Goal: Transaction & Acquisition: Download file/media

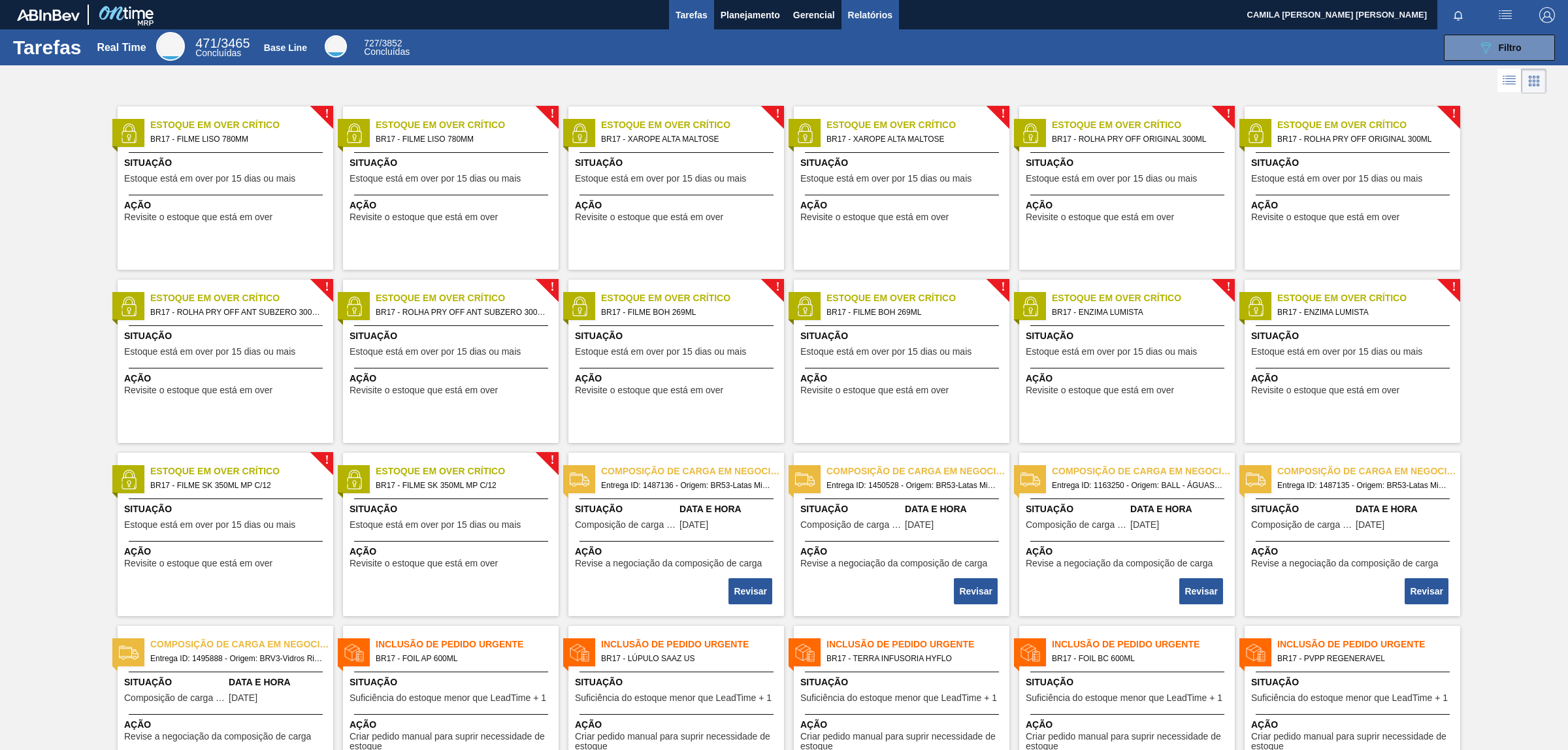
click at [878, 16] on span "Relatórios" at bounding box center [870, 15] width 45 height 15
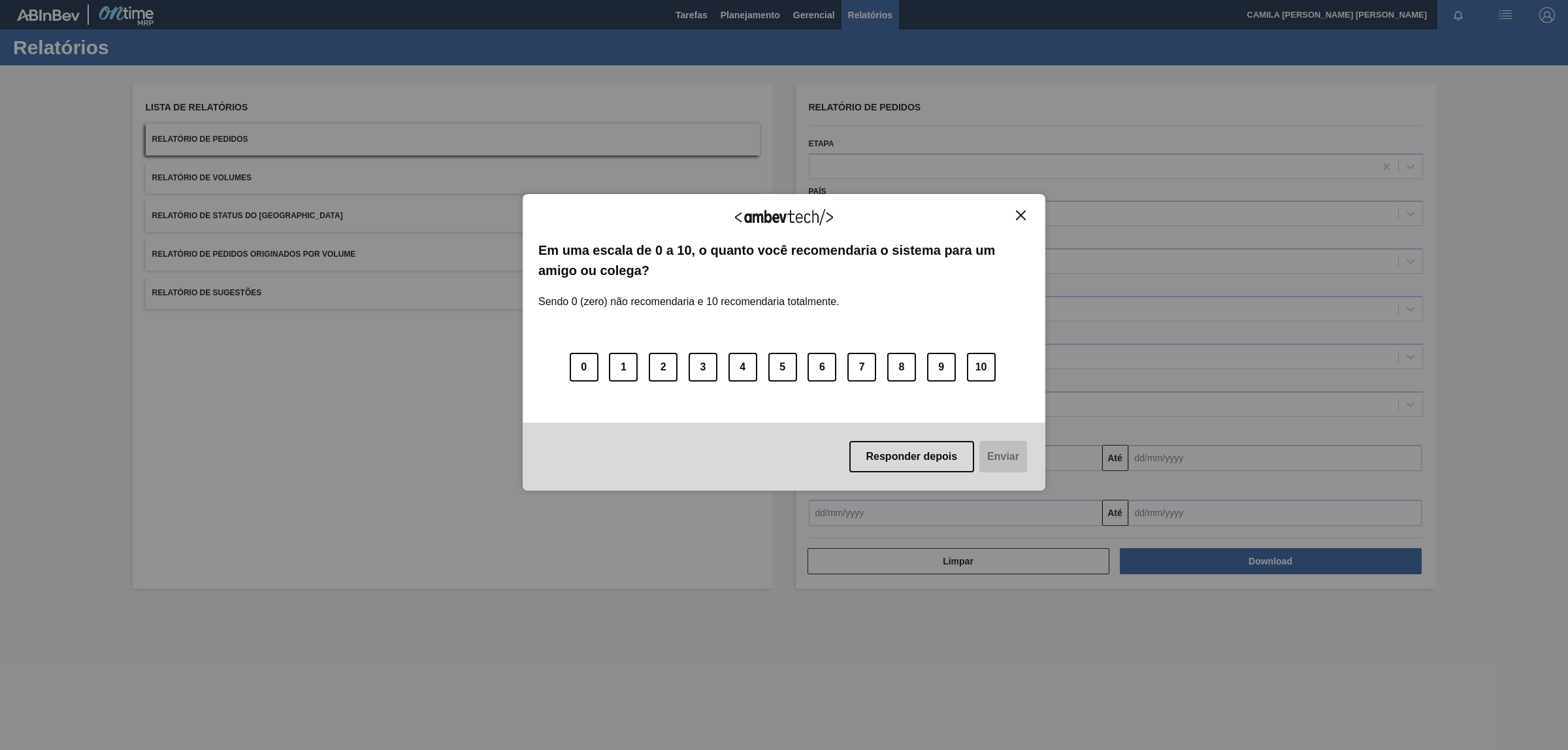
click at [1021, 220] on button "Close" at bounding box center [1020, 215] width 17 height 11
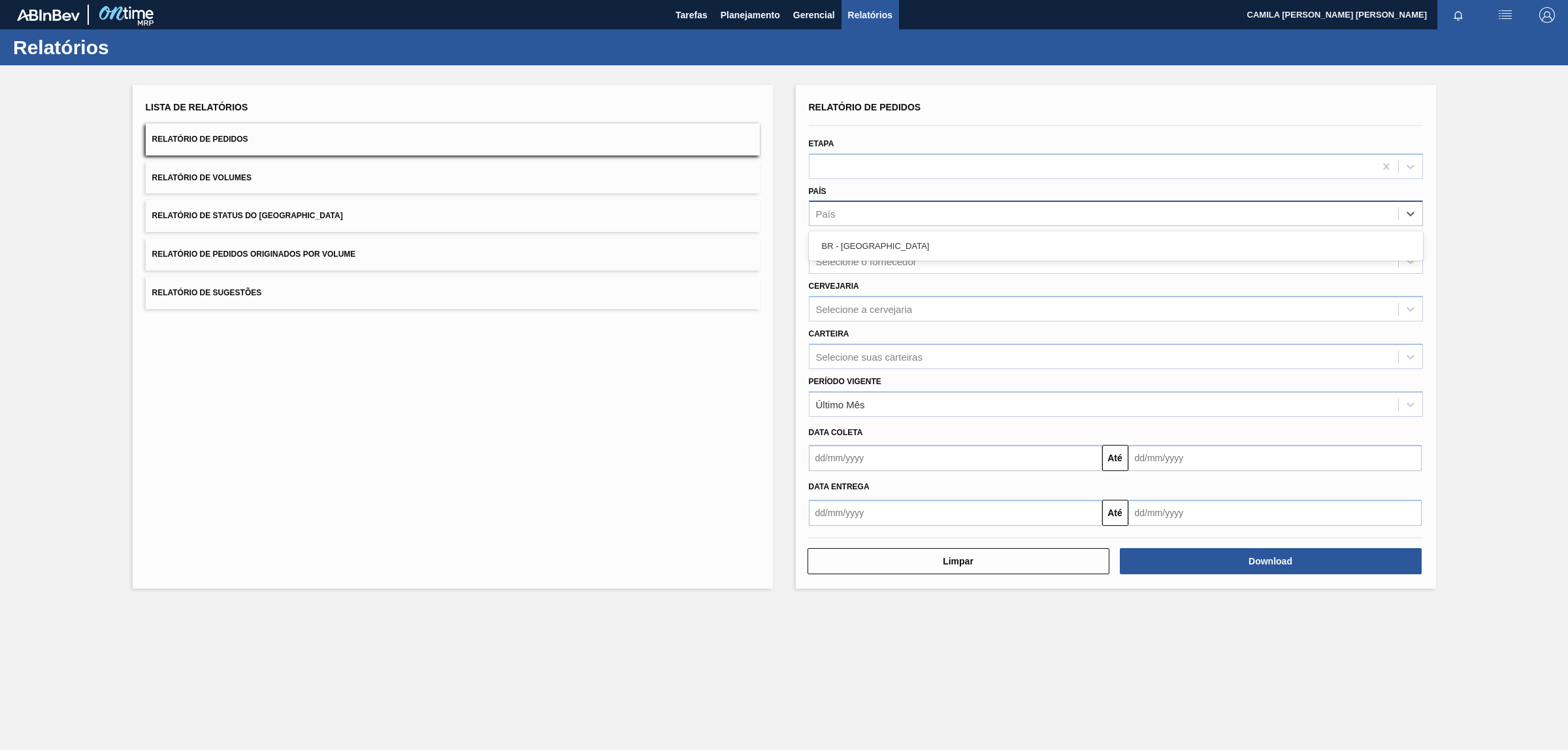
click at [972, 210] on div "País" at bounding box center [1103, 214] width 588 height 19
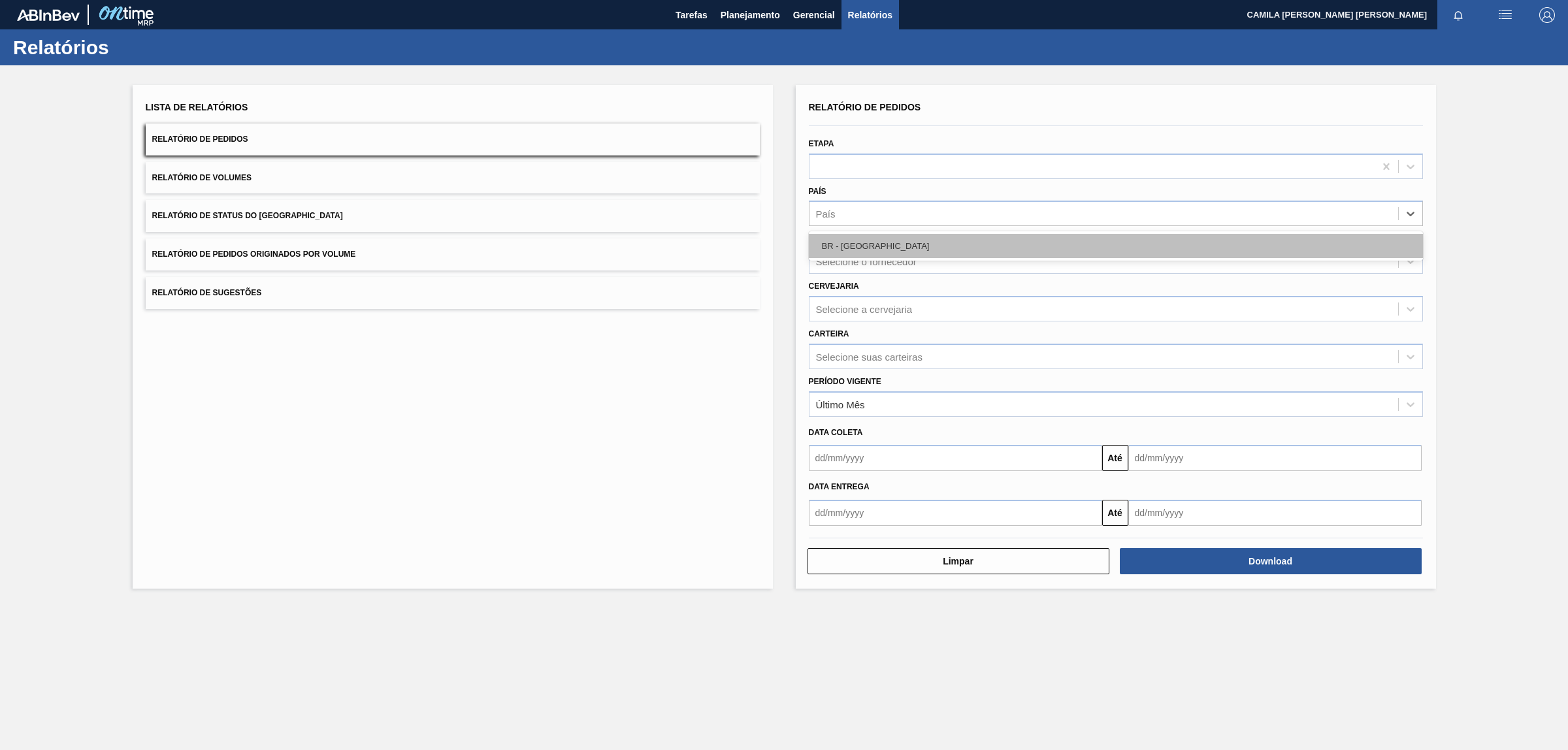
click at [883, 249] on div "BR - [GEOGRAPHIC_DATA]" at bounding box center [1115, 245] width 614 height 25
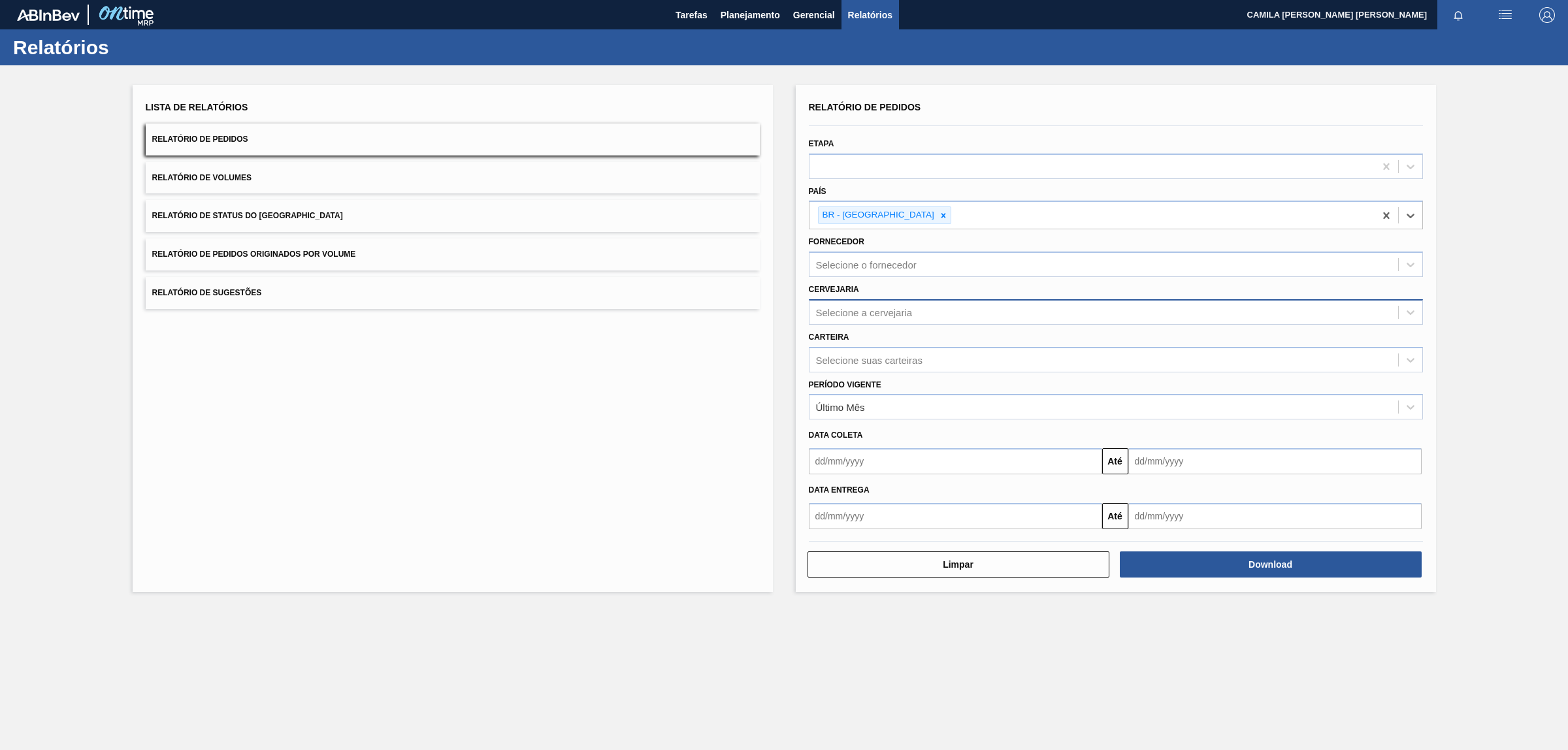
click at [909, 314] on div "Selecione a cervejaria" at bounding box center [864, 312] width 96 height 11
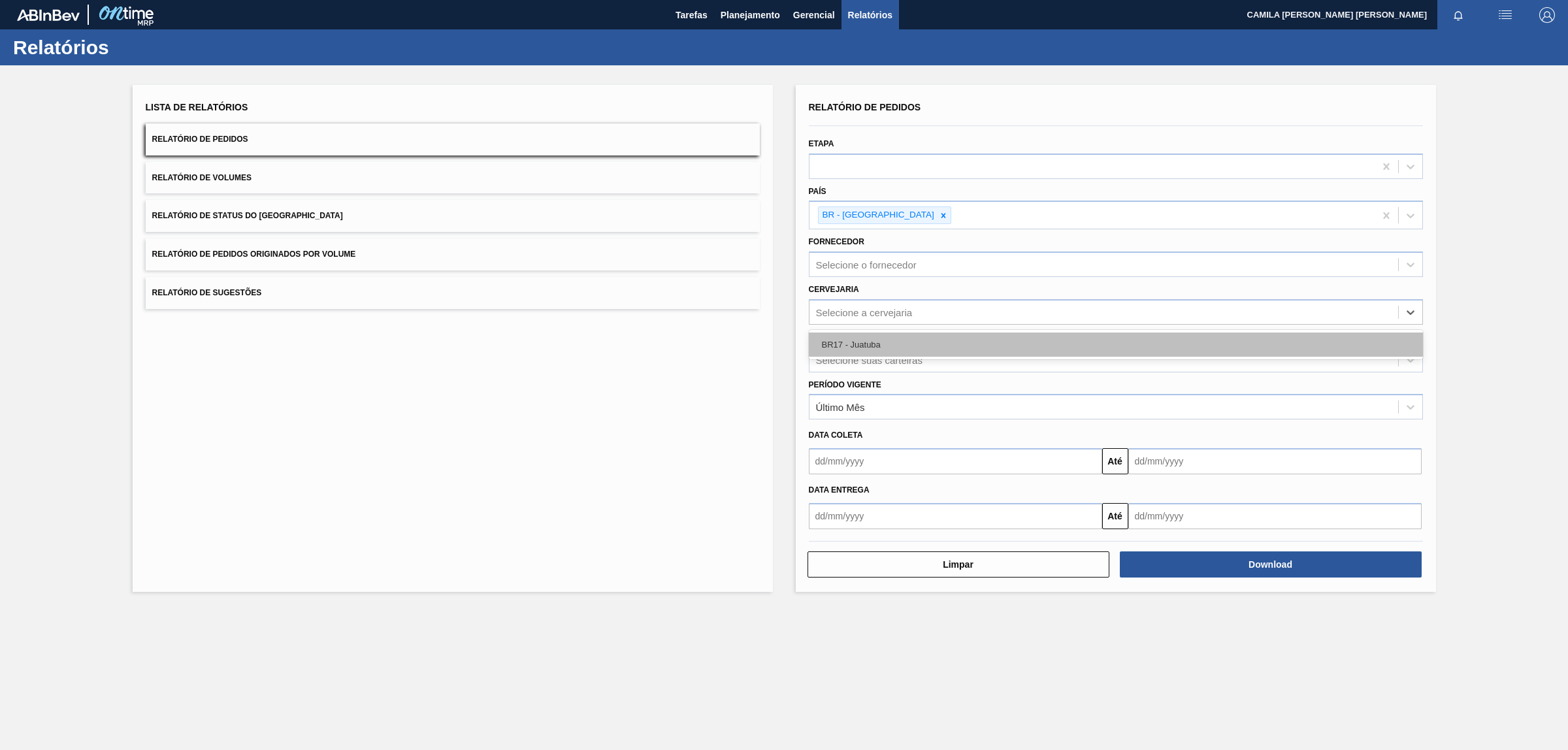
click at [884, 342] on div "BR17 - Juatuba" at bounding box center [1115, 345] width 614 height 25
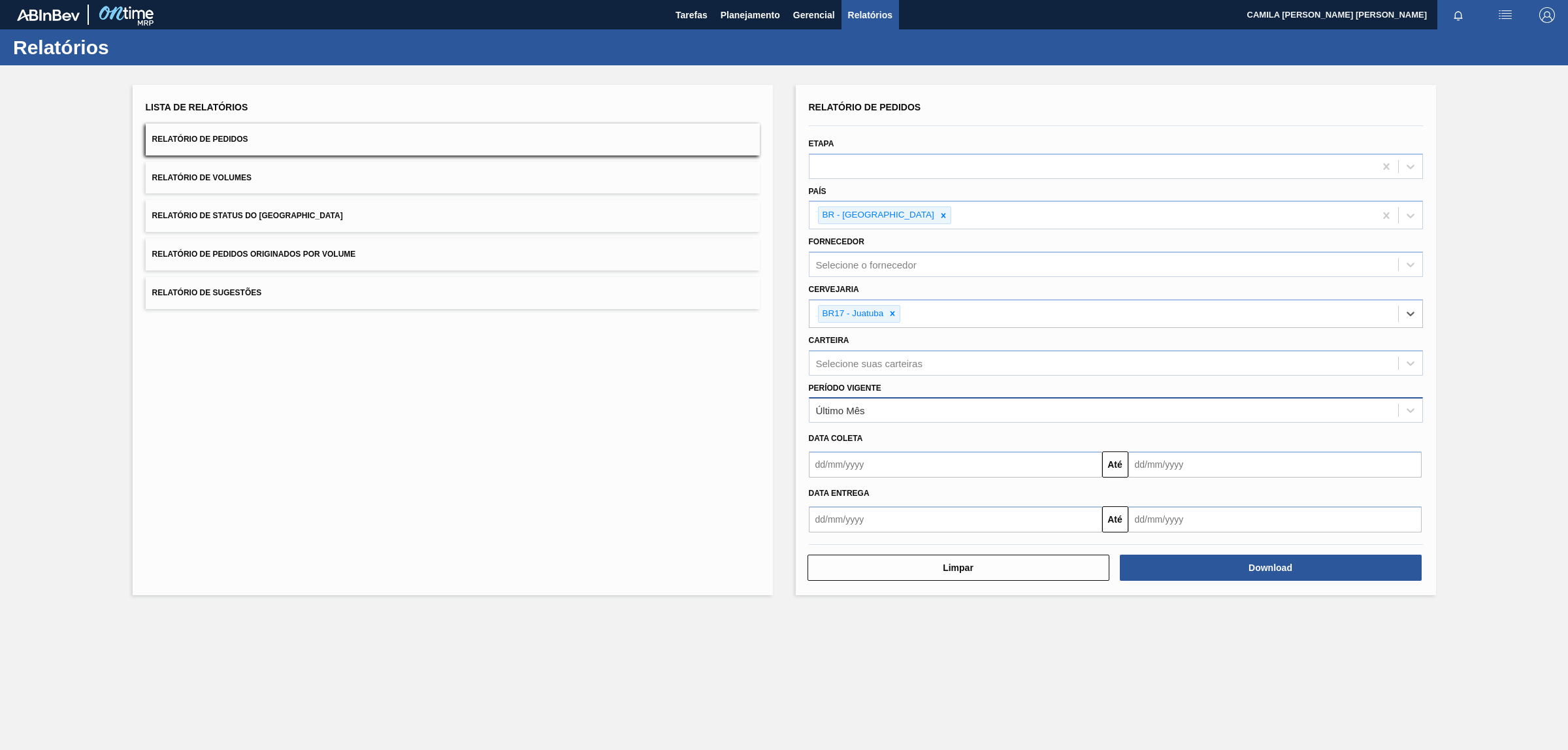
click at [860, 418] on div "Último Mês" at bounding box center [1103, 410] width 588 height 19
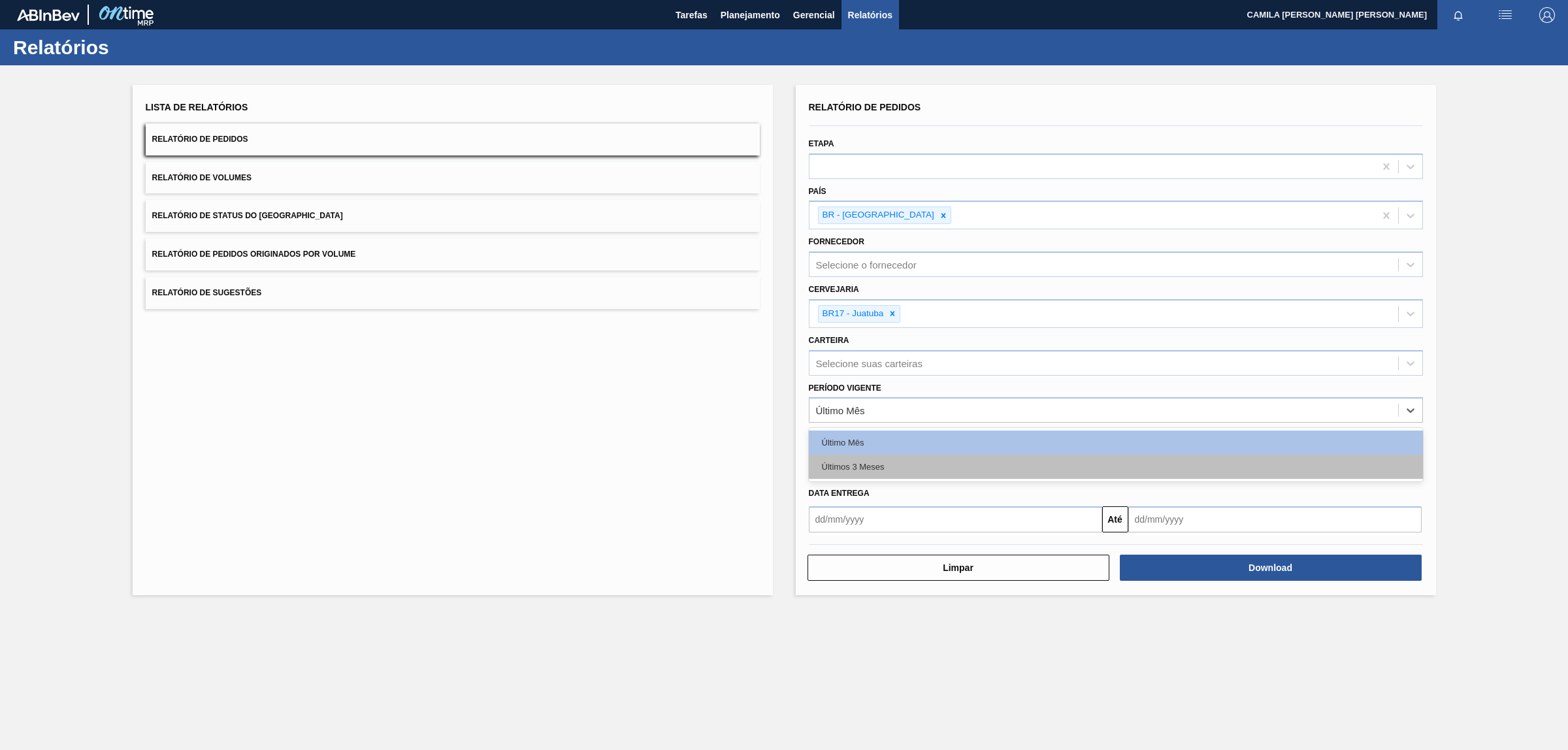
click at [860, 455] on div "Últimos 3 Meses" at bounding box center [1115, 466] width 614 height 25
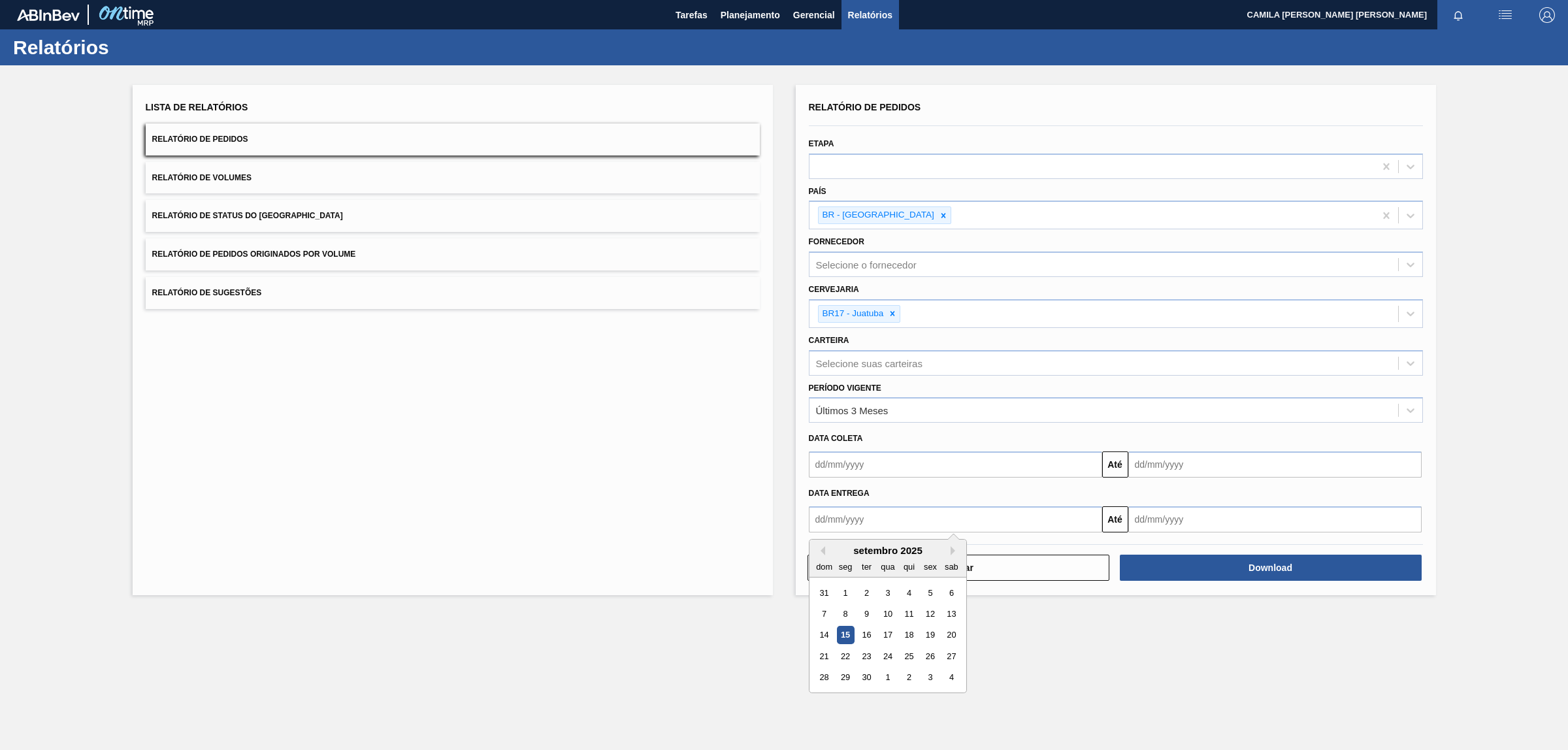
click at [830, 514] on input "text" at bounding box center [955, 519] width 294 height 26
click at [823, 553] on div "setembro 2025" at bounding box center [888, 550] width 156 height 11
click at [823, 549] on button "Previous Month" at bounding box center [820, 551] width 9 height 9
click at [930, 595] on div "1" at bounding box center [930, 592] width 17 height 17
type input "[DATE]"
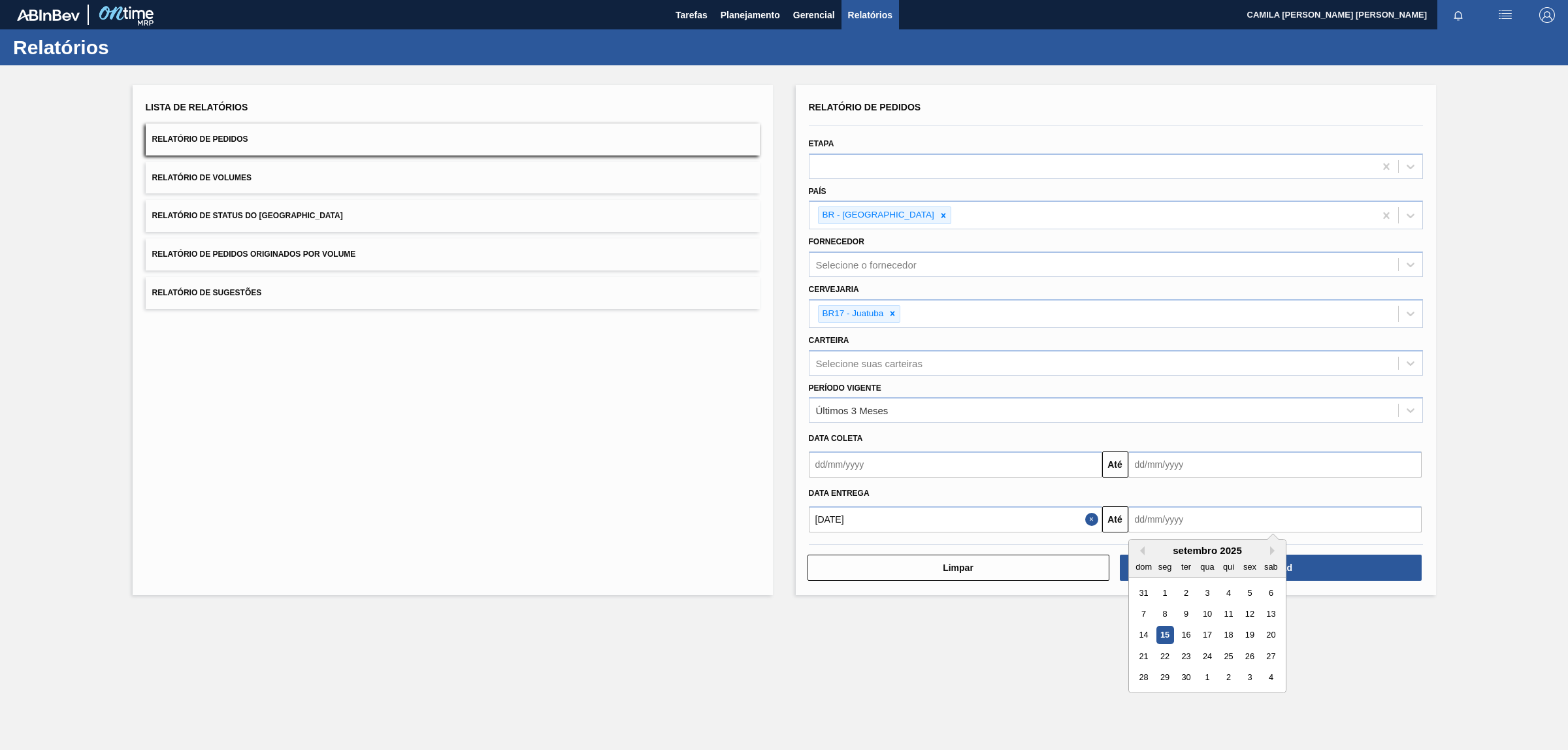
click at [1249, 528] on input "text" at bounding box center [1275, 519] width 294 height 26
click at [1273, 547] on button "Next Month" at bounding box center [1275, 551] width 9 height 9
click at [1209, 677] on div "31" at bounding box center [1207, 676] width 17 height 17
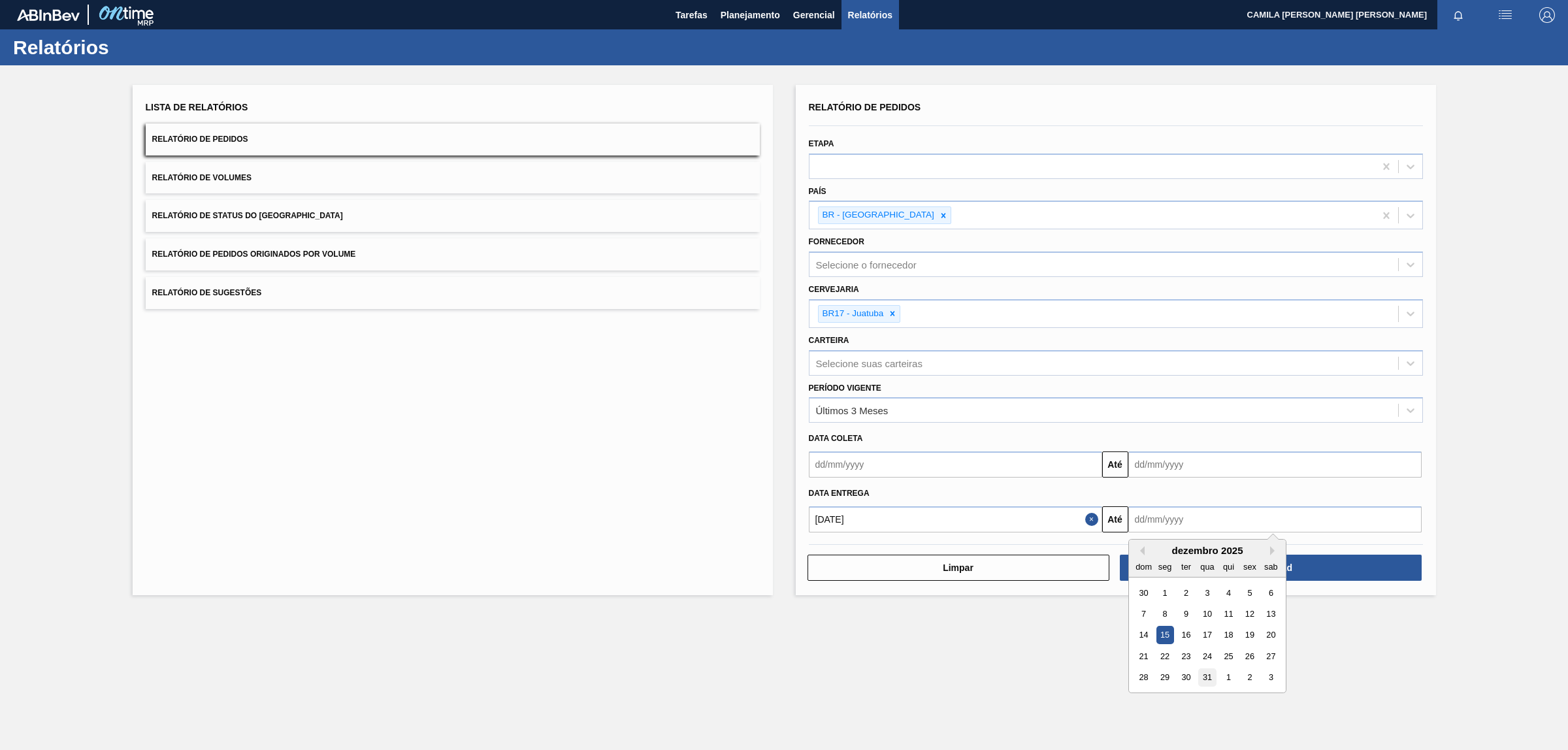
type input "[DATE]"
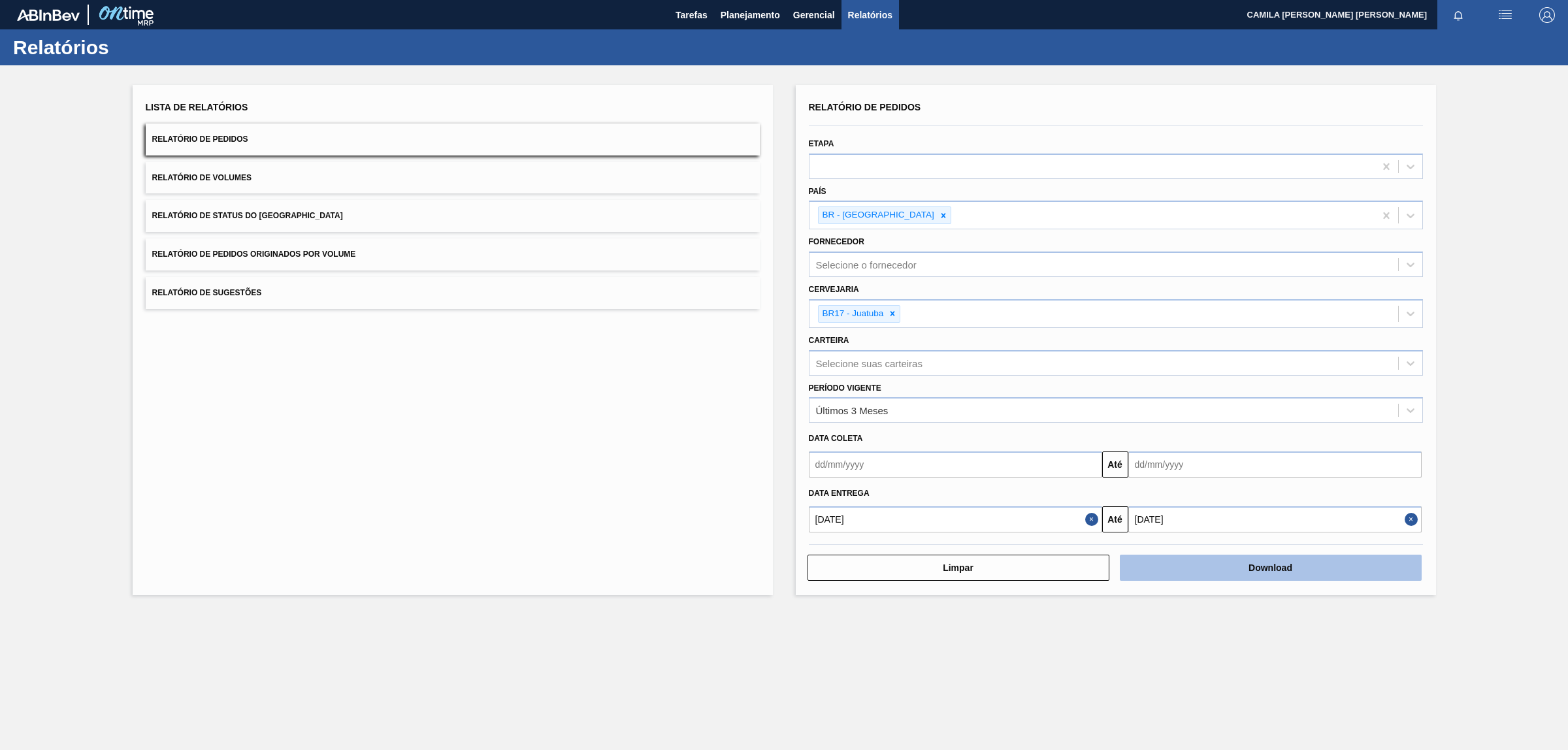
click at [1269, 572] on button "Download" at bounding box center [1271, 567] width 302 height 26
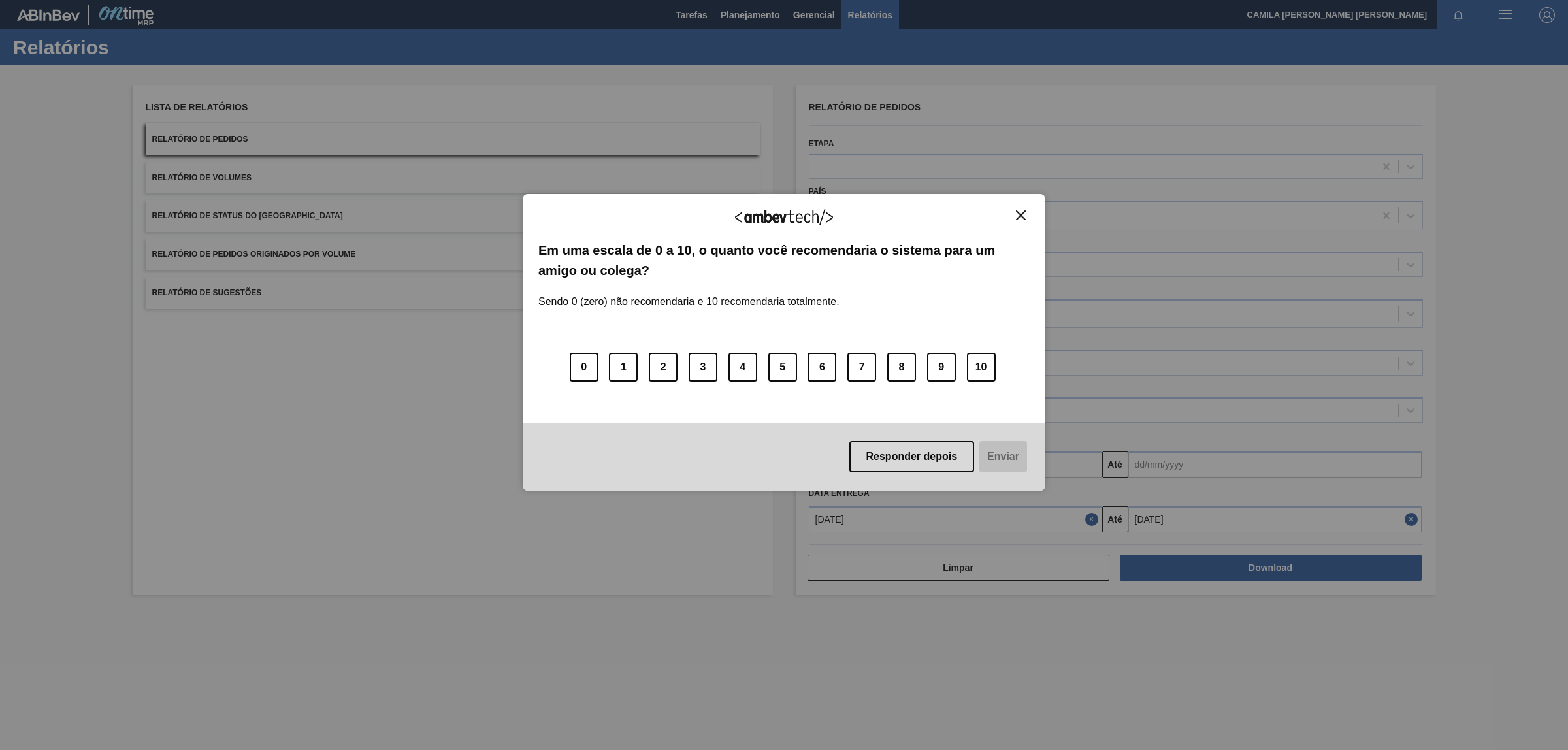
click at [1030, 213] on div "Agradecemos seu feedback! Em uma escala de 0 a 10, o quanto você recomendaria o…" at bounding box center [784, 342] width 523 height 296
click at [1018, 214] on img "Close" at bounding box center [1020, 215] width 10 height 10
